Goal: Transaction & Acquisition: Subscribe to service/newsletter

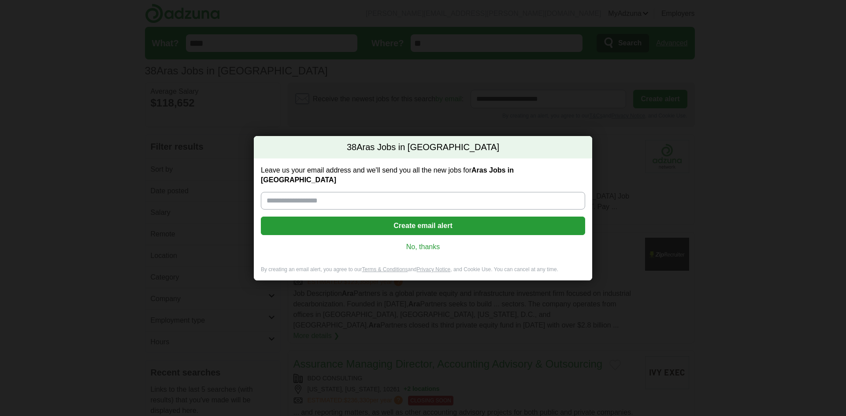
click at [422, 242] on link "No, thanks" at bounding box center [423, 247] width 310 height 10
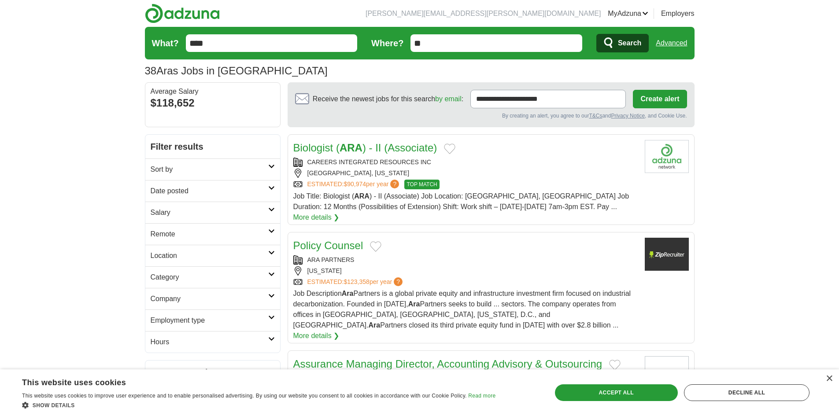
click at [237, 43] on input "****" at bounding box center [272, 43] width 172 height 18
type input "********"
click at [597, 34] on button "Search" at bounding box center [623, 43] width 52 height 19
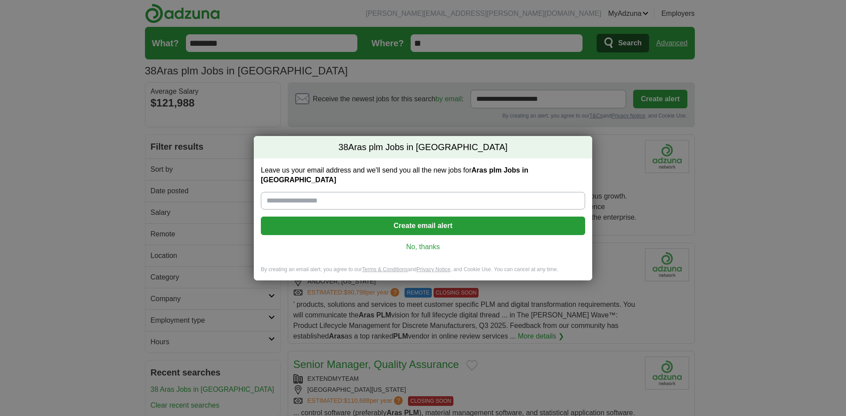
click at [399, 200] on input "Leave us your email address and we'll send you all the new jobs for Aras plm Jo…" at bounding box center [423, 201] width 324 height 18
type input "**********"
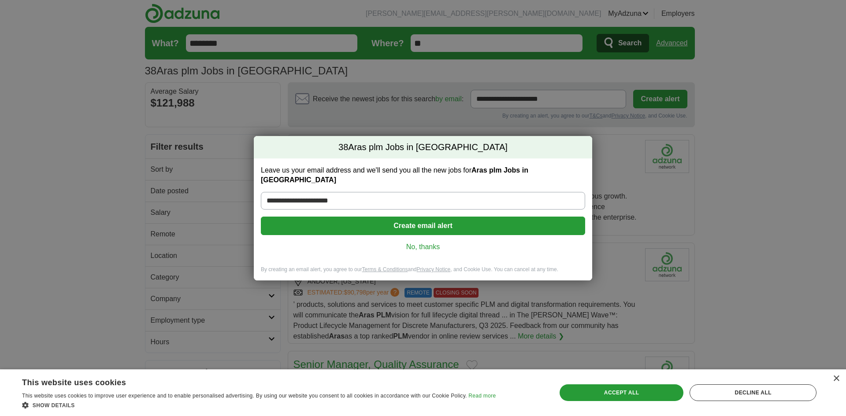
click at [413, 220] on button "Create email alert" at bounding box center [423, 226] width 324 height 19
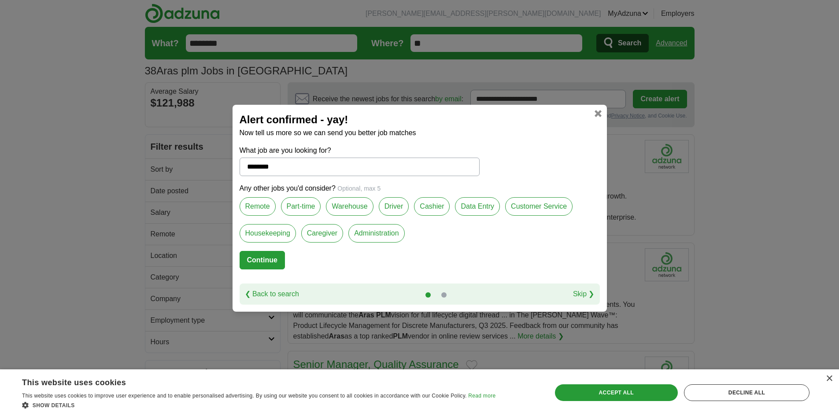
click at [275, 258] on button "Continue" at bounding box center [262, 260] width 45 height 19
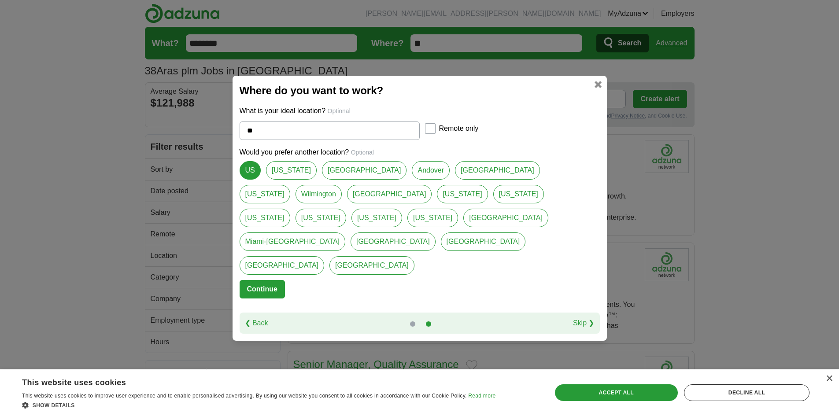
click at [271, 280] on button "Continue" at bounding box center [262, 289] width 45 height 19
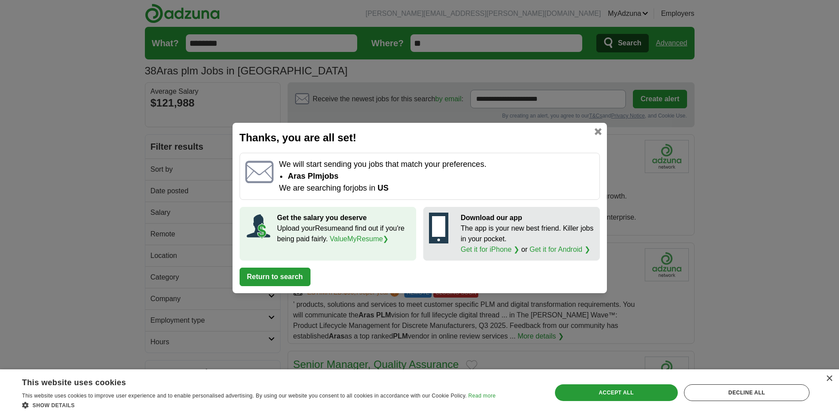
click at [296, 281] on button "Return to search" at bounding box center [275, 277] width 71 height 19
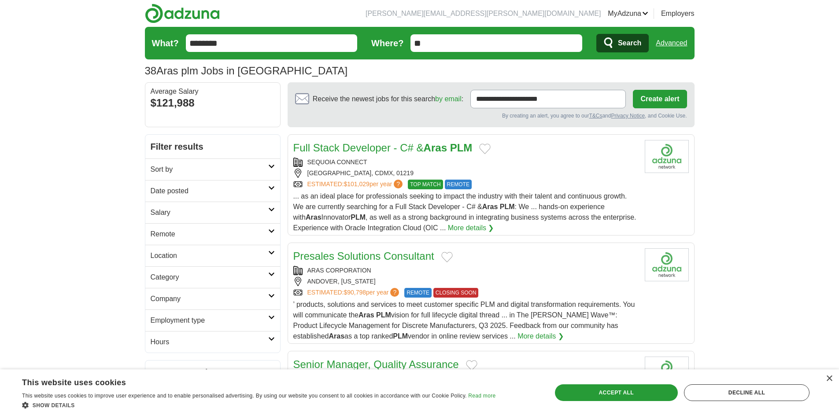
click at [434, 217] on span "... as an ideal place for professionals seeking to impact the industry with the…" at bounding box center [464, 212] width 343 height 39
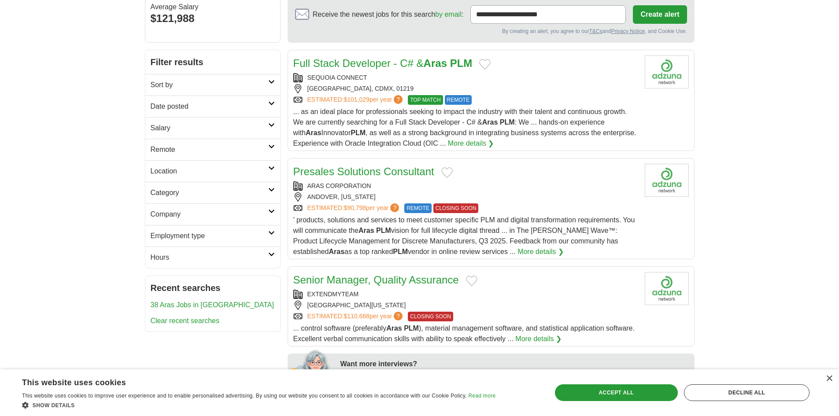
scroll to position [88, 0]
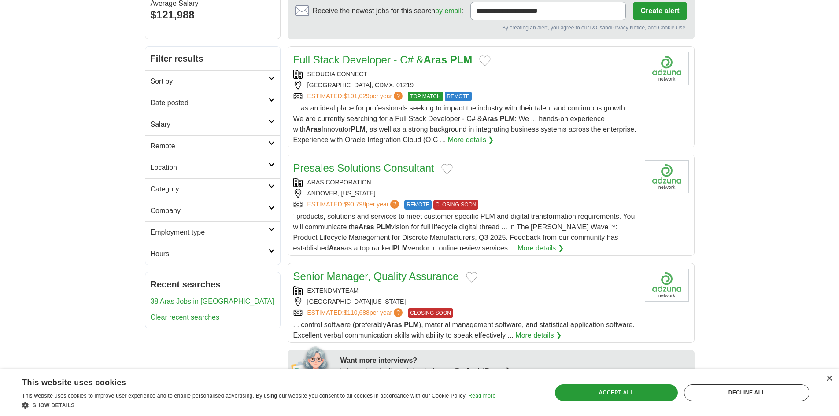
click at [440, 185] on div "ARAS CORPORATION" at bounding box center [465, 182] width 345 height 9
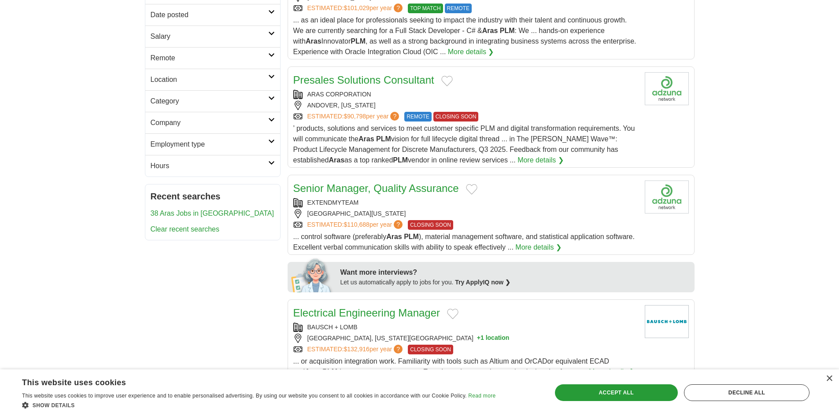
scroll to position [220, 0]
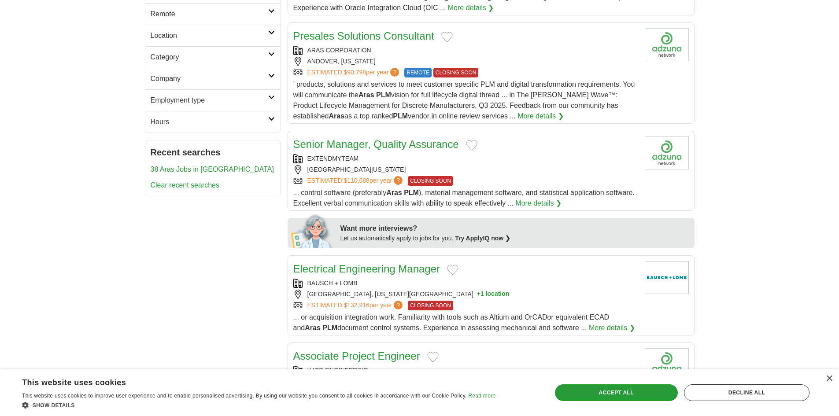
click at [485, 169] on div "MIAMI, FLORIDA, 33101" at bounding box center [465, 169] width 345 height 9
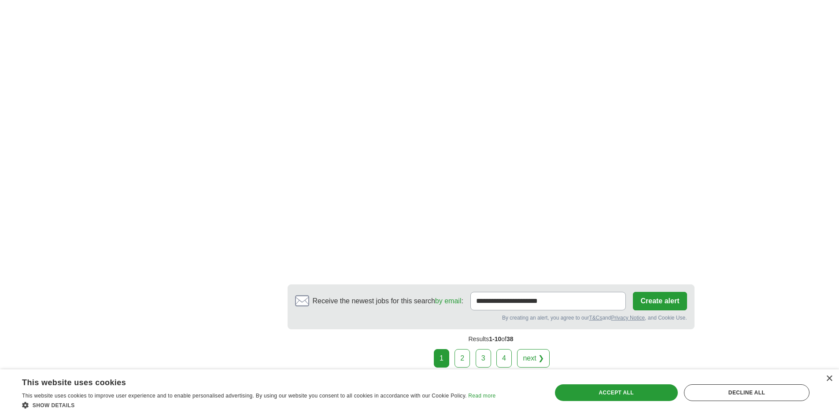
scroll to position [1454, 0]
